Goal: Task Accomplishment & Management: Use online tool/utility

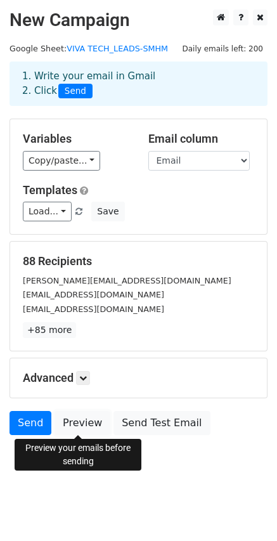
click at [72, 424] on link "Preview" at bounding box center [83, 423] width 56 height 24
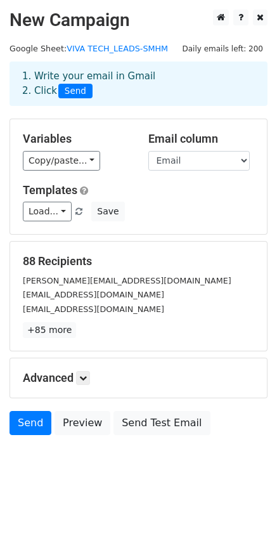
scroll to position [2, 0]
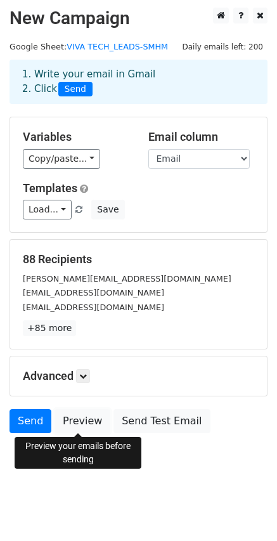
click at [80, 426] on link "Preview" at bounding box center [83, 421] width 56 height 24
click at [24, 416] on link "Send" at bounding box center [31, 421] width 42 height 24
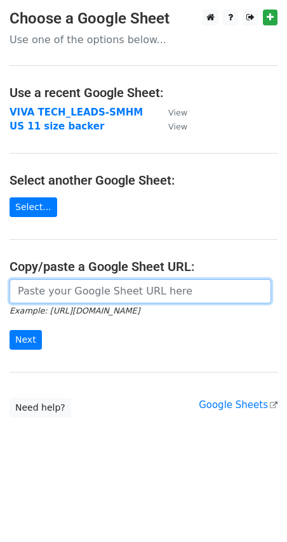
click at [77, 292] on input "url" at bounding box center [140, 291] width 261 height 24
paste input "https://docs.google.com/spreadsheets/d/1njUBPpZUom1zunQGgZEsRSSpf4ditoxbdGhzmd-…"
type input "https://docs.google.com/spreadsheets/d/1njUBPpZUom1zunQGgZEsRSSpf4ditoxbdGhzmd-…"
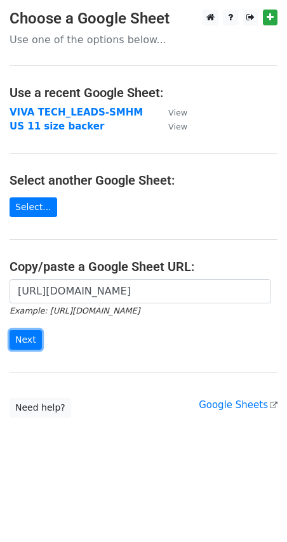
click at [19, 341] on input "Next" at bounding box center [26, 340] width 32 height 20
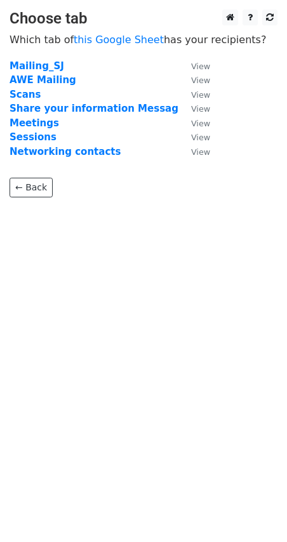
click at [36, 80] on strong "AWE Mailing" at bounding box center [43, 79] width 67 height 11
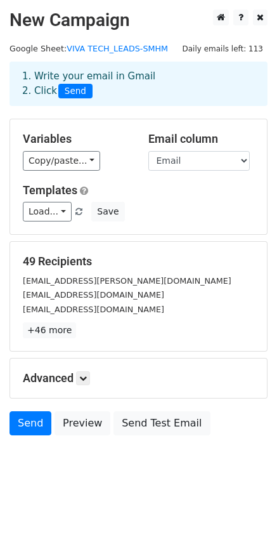
scroll to position [1, 0]
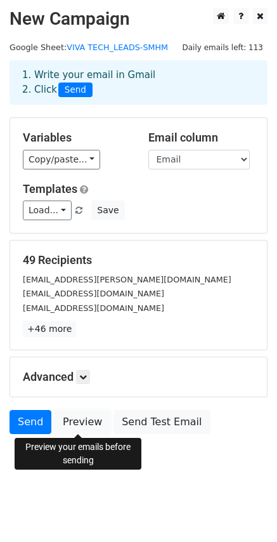
click at [76, 419] on link "Preview" at bounding box center [83, 422] width 56 height 24
click at [79, 423] on link "Preview" at bounding box center [83, 422] width 56 height 24
click at [83, 376] on icon at bounding box center [83, 377] width 8 height 8
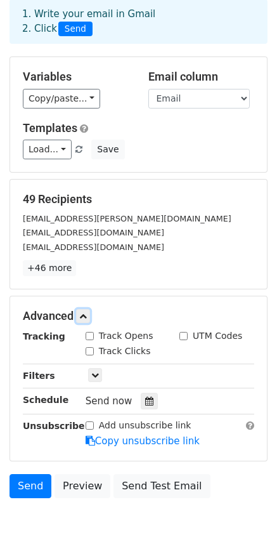
scroll to position [0, 0]
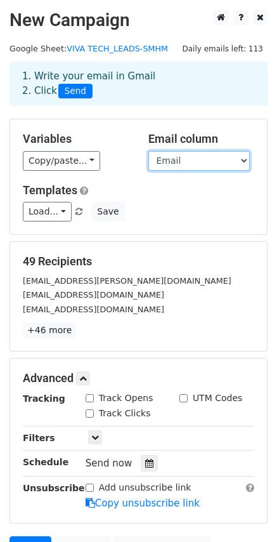
click at [224, 157] on select "ScanDate Company Category Name Title Email Notes contact?" at bounding box center [199, 161] width 102 height 20
click at [235, 121] on div "Variables Copy/paste... {{ScanDate}} {{Company}} {{Category}} {{Name}} {{Title}…" at bounding box center [138, 176] width 257 height 115
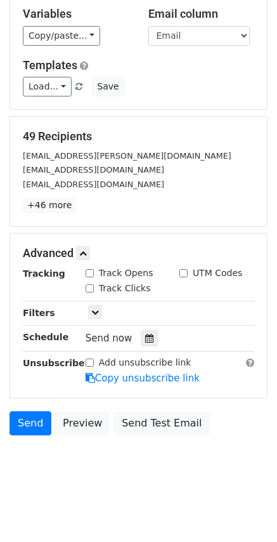
scroll to position [126, 0]
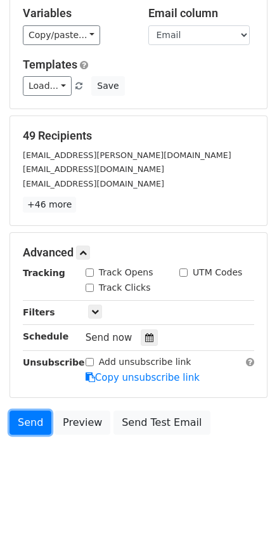
click at [24, 420] on link "Send" at bounding box center [31, 423] width 42 height 24
